Goal: Task Accomplishment & Management: Manage account settings

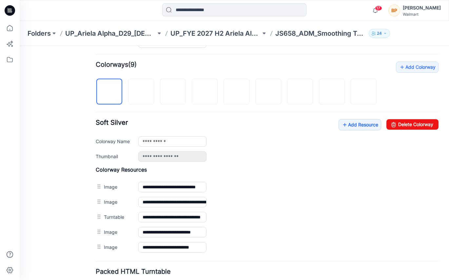
scroll to position [189, 0]
click at [366, 95] on img at bounding box center [363, 91] width 5 height 5
type input "**********"
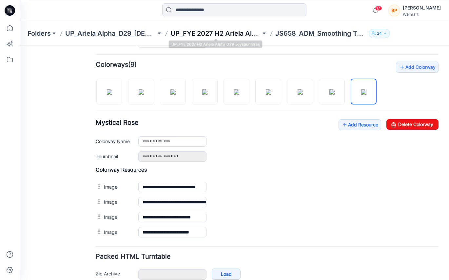
click at [212, 35] on p "UP_FYE 2027 H2 Ariela Alpha D29 Joyspun Bras" at bounding box center [215, 33] width 91 height 9
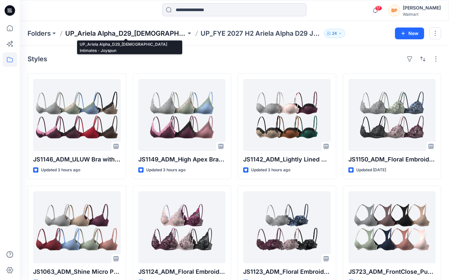
click at [123, 32] on p "UP_Ariela Alpha_D29_[DEMOGRAPHIC_DATA] Intimates - Joyspun" at bounding box center [125, 33] width 121 height 9
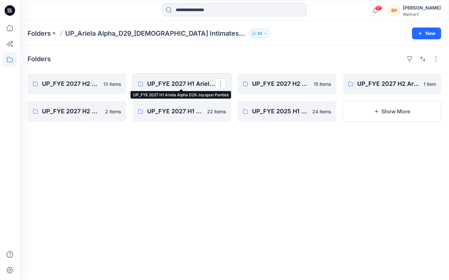
click at [186, 87] on p "UP_FYE 2027 H1 Ariela Alpha D29 Joyspun Panties" at bounding box center [181, 83] width 69 height 9
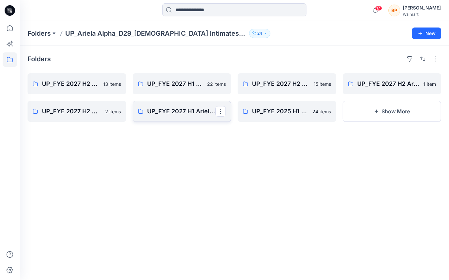
click at [173, 115] on p "UP_FYE 2027 H1 Ariela Alpha D29 Joyspun Bras" at bounding box center [181, 111] width 69 height 9
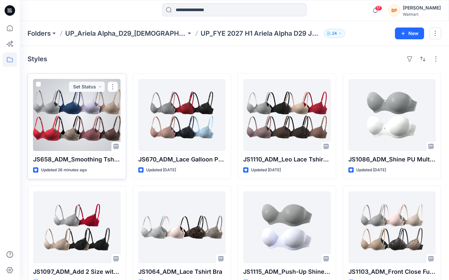
click at [104, 126] on div at bounding box center [77, 115] width 88 height 72
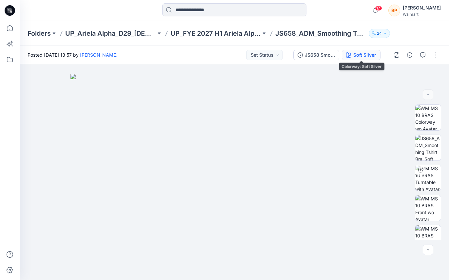
click at [369, 53] on div "Soft Silver" at bounding box center [364, 54] width 23 height 7
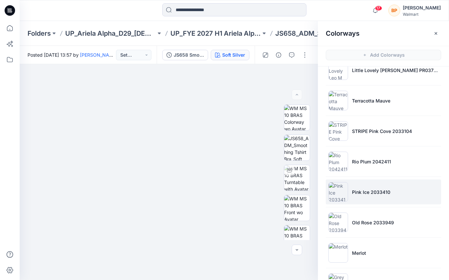
scroll to position [138, 0]
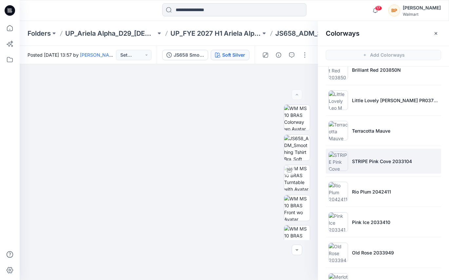
click at [382, 159] on p "STRIPE Pink Cove 2033104" at bounding box center [382, 161] width 60 height 7
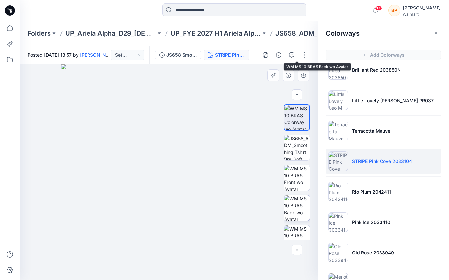
scroll to position [192, 0]
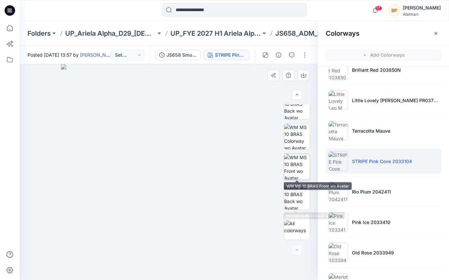
click at [301, 161] on img at bounding box center [297, 167] width 26 height 26
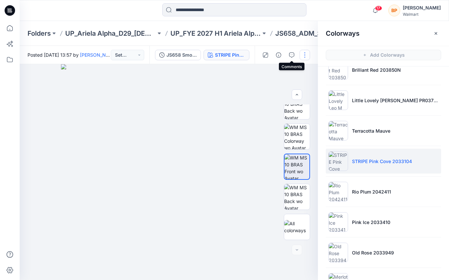
click at [300, 54] on button "button" at bounding box center [305, 55] width 10 height 10
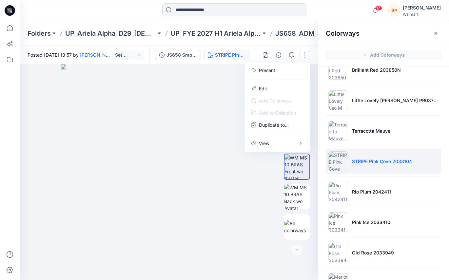
click at [212, 100] on img at bounding box center [169, 172] width 216 height 216
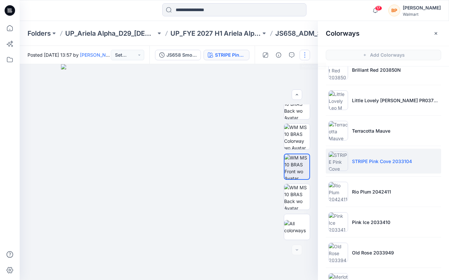
click at [309, 56] on button "button" at bounding box center [305, 55] width 10 height 10
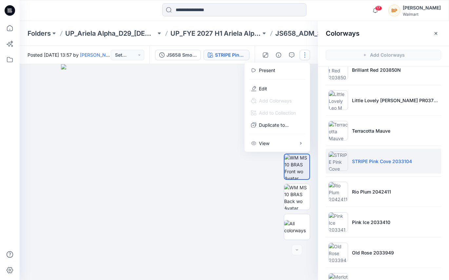
click at [221, 117] on img at bounding box center [169, 172] width 216 height 216
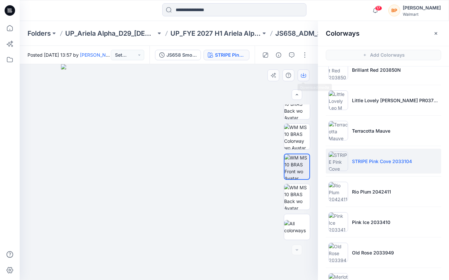
click at [307, 74] on button "button" at bounding box center [304, 75] width 12 height 12
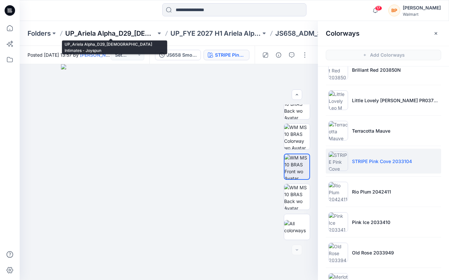
click at [131, 36] on p "UP_Ariela Alpha_D29_[DEMOGRAPHIC_DATA] Intimates - Joyspun" at bounding box center [110, 33] width 91 height 9
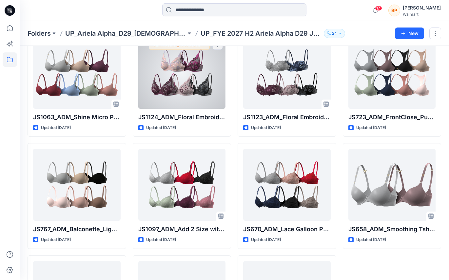
scroll to position [244, 0]
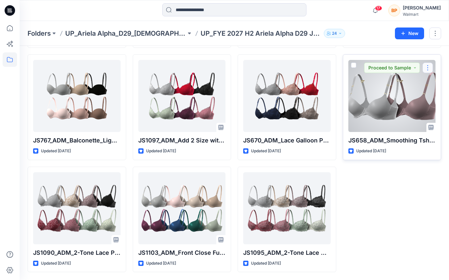
click at [424, 65] on button "button" at bounding box center [427, 68] width 10 height 10
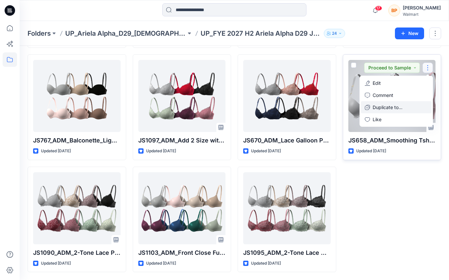
click at [395, 105] on p "Duplicate to..." at bounding box center [388, 107] width 30 height 7
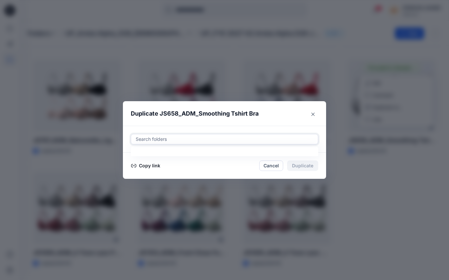
click at [231, 138] on div at bounding box center [224, 139] width 179 height 8
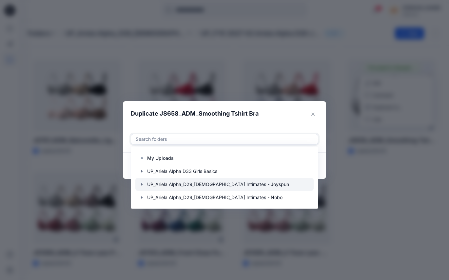
click at [140, 183] on icon "button" at bounding box center [141, 184] width 5 height 5
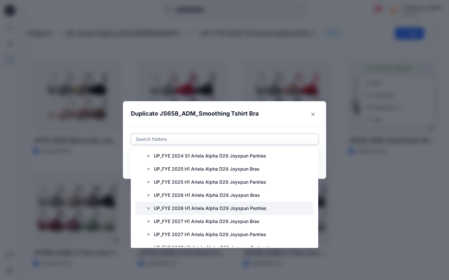
scroll to position [129, 0]
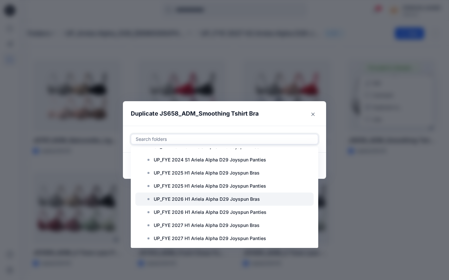
click at [190, 201] on p "UP_FYE 2026 H1 Ariela Alpha D29 Joyspun Bras" at bounding box center [207, 199] width 106 height 8
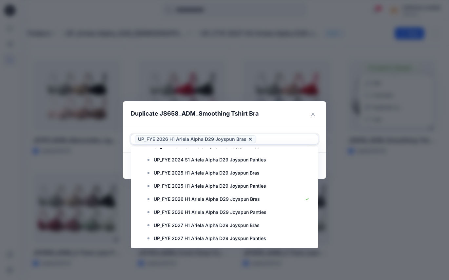
click at [306, 128] on div "Use Up and Down to choose options, press Enter to select the currently focused …" at bounding box center [224, 139] width 203 height 27
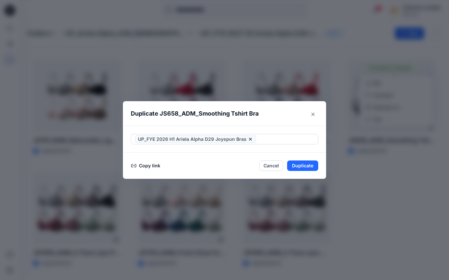
click at [310, 158] on footer "Copy link Cancel Duplicate" at bounding box center [224, 166] width 203 height 26
click at [310, 161] on button "Duplicate" at bounding box center [302, 166] width 31 height 10
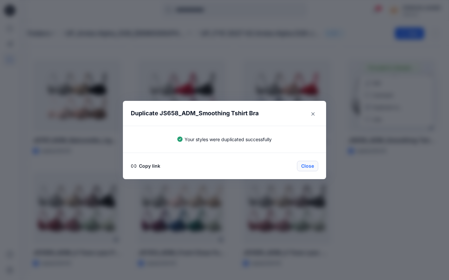
click at [310, 165] on button "Close" at bounding box center [307, 166] width 21 height 10
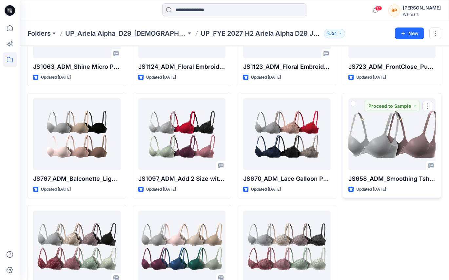
scroll to position [188, 0]
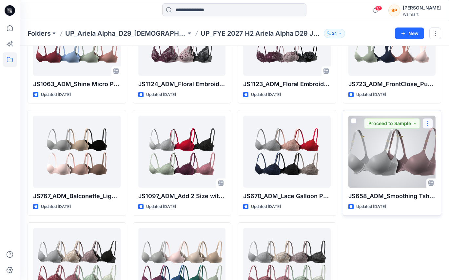
click at [429, 123] on button "button" at bounding box center [427, 123] width 10 height 10
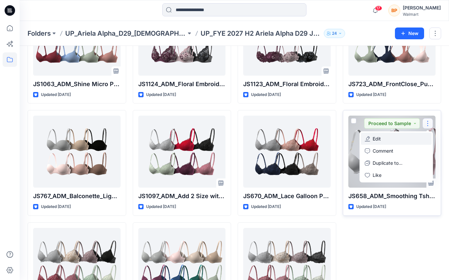
click at [399, 137] on button "Edit" at bounding box center [396, 139] width 71 height 12
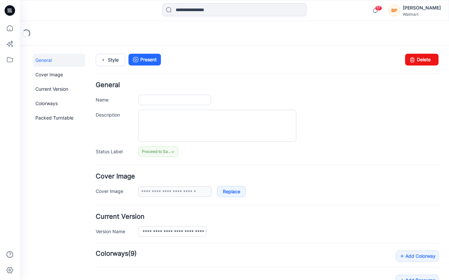
type input "**********"
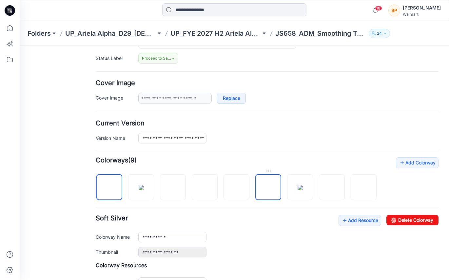
scroll to position [132, 0]
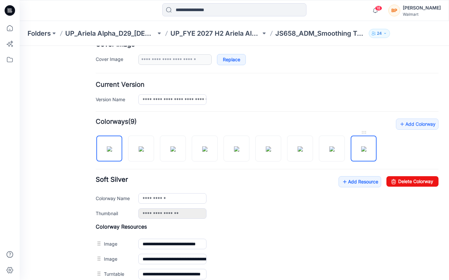
click at [365, 147] on img at bounding box center [363, 149] width 5 height 5
click at [333, 148] on img at bounding box center [331, 149] width 5 height 5
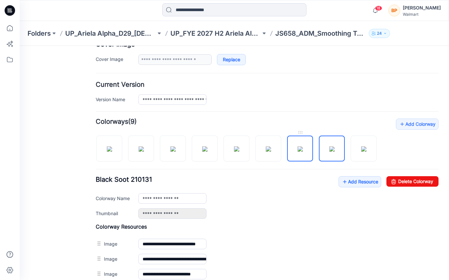
click at [312, 148] on link at bounding box center [300, 149] width 26 height 26
click at [271, 149] on img at bounding box center [268, 149] width 5 height 5
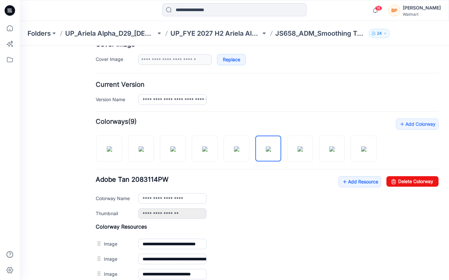
click at [254, 148] on div at bounding box center [239, 145] width 286 height 34
click at [239, 151] on img at bounding box center [236, 149] width 5 height 5
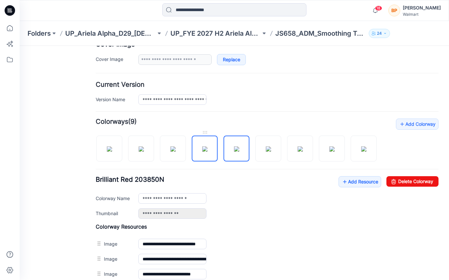
click at [207, 150] on img at bounding box center [204, 149] width 5 height 5
type input "**********"
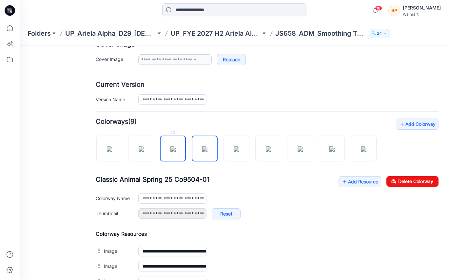
click at [176, 152] on img at bounding box center [172, 149] width 5 height 5
type input "**********"
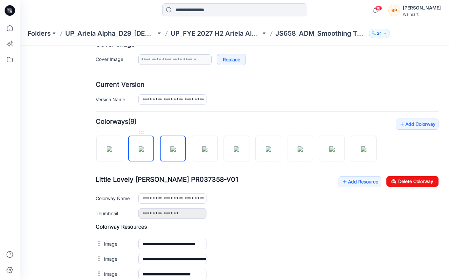
click at [144, 150] on img at bounding box center [141, 149] width 5 height 5
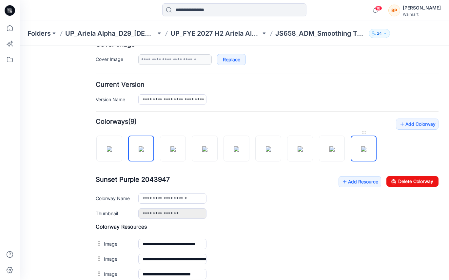
click at [366, 148] on img at bounding box center [363, 149] width 5 height 5
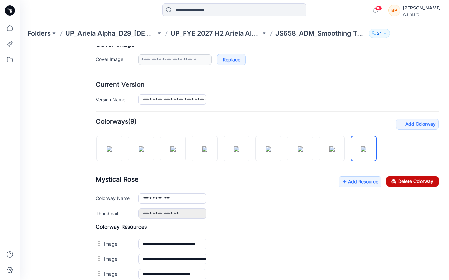
click at [403, 179] on link "Delete Colorway" at bounding box center [412, 181] width 52 height 10
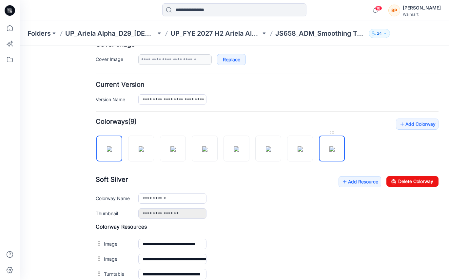
click at [335, 147] on img at bounding box center [331, 149] width 5 height 5
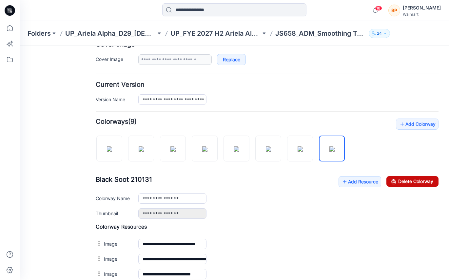
click at [400, 180] on link "Delete Colorway" at bounding box center [412, 181] width 52 height 10
click at [298, 152] on img at bounding box center [300, 149] width 5 height 5
click at [420, 181] on link "Delete Colorway" at bounding box center [412, 181] width 52 height 10
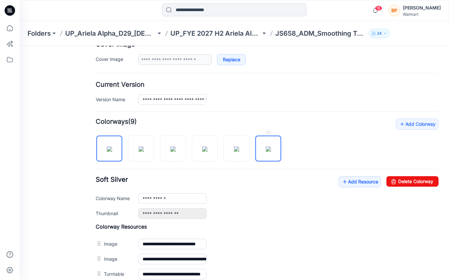
click at [271, 150] on img at bounding box center [268, 149] width 5 height 5
click at [422, 188] on div "**********" at bounding box center [267, 197] width 343 height 43
click at [426, 189] on div "**********" at bounding box center [267, 197] width 343 height 43
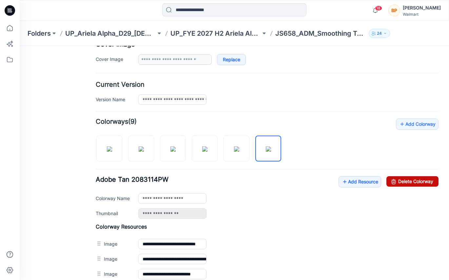
click at [421, 181] on link "Delete Colorway" at bounding box center [412, 181] width 52 height 10
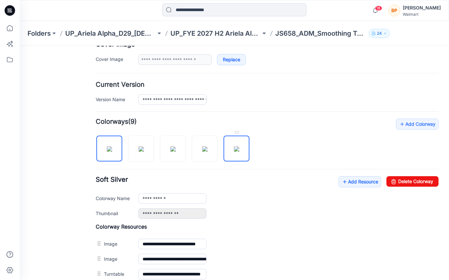
click at [234, 152] on img at bounding box center [236, 149] width 5 height 5
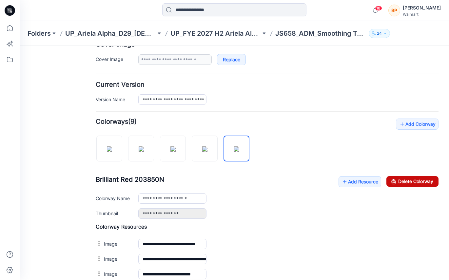
click at [414, 182] on link "Delete Colorway" at bounding box center [412, 181] width 52 height 10
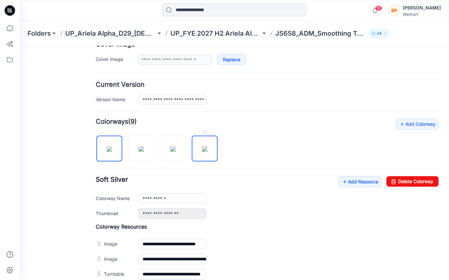
click at [207, 152] on img at bounding box center [204, 149] width 5 height 5
type input "**********"
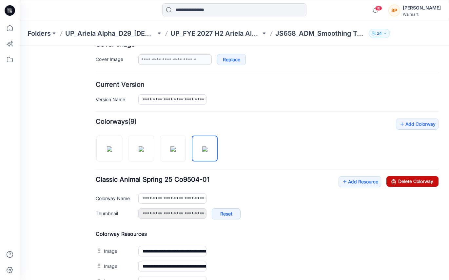
click at [425, 186] on link "Delete Colorway" at bounding box center [412, 181] width 52 height 10
type input "**********"
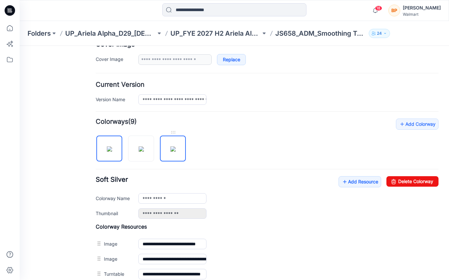
click at [176, 147] on img at bounding box center [172, 149] width 5 height 5
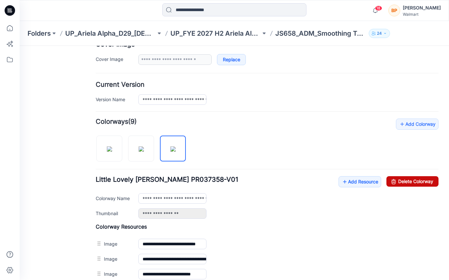
click at [400, 183] on link "Delete Colorway" at bounding box center [412, 181] width 52 height 10
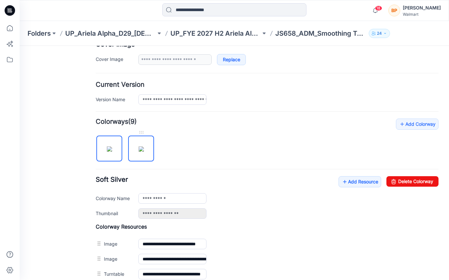
click at [144, 147] on img at bounding box center [141, 149] width 5 height 5
type input "**********"
click at [220, 143] on div "**********" at bounding box center [267, 208] width 343 height 178
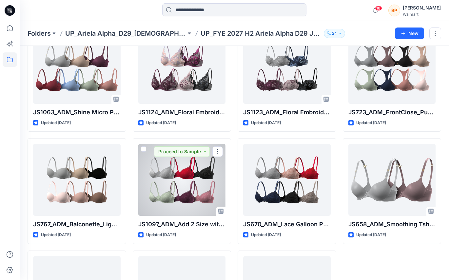
scroll to position [61, 0]
